Goal: Find specific page/section: Find specific page/section

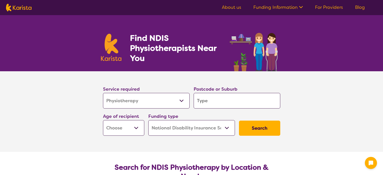
select select "Physiotherapy"
select select "NDIS"
select select "Physiotherapy"
select select "NDIS"
type input "6156"
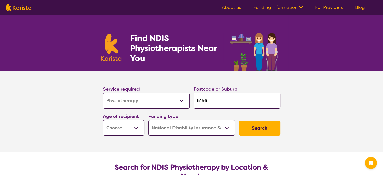
type input "6156"
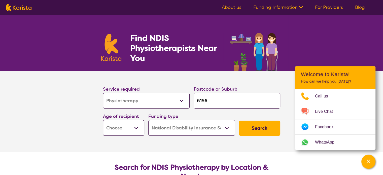
click at [135, 126] on select "Early Childhood - 0 to 9 Child - 10 to 11 Adolescent - 12 to 17 Adult - 18 to 6…" at bounding box center [123, 128] width 41 height 16
select select "AD"
click at [103, 120] on select "Early Childhood - 0 to 9 Child - 10 to 11 Adolescent - 12 to 17 Adult - 18 to 6…" at bounding box center [123, 128] width 41 height 16
select select "AD"
click at [257, 129] on button "Search" at bounding box center [259, 127] width 41 height 15
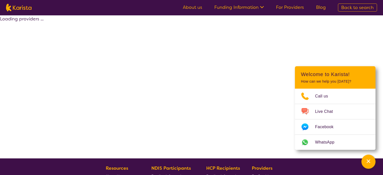
select select "by_score"
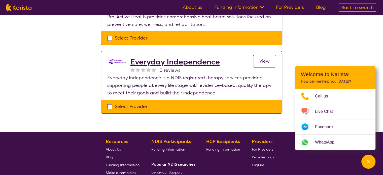
scroll to position [84, 0]
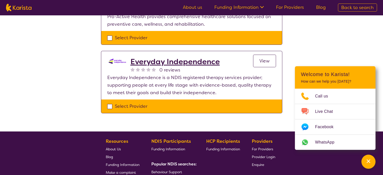
click at [172, 61] on h2 "Everyday Independence" at bounding box center [174, 61] width 89 height 9
